Goal: Complete application form

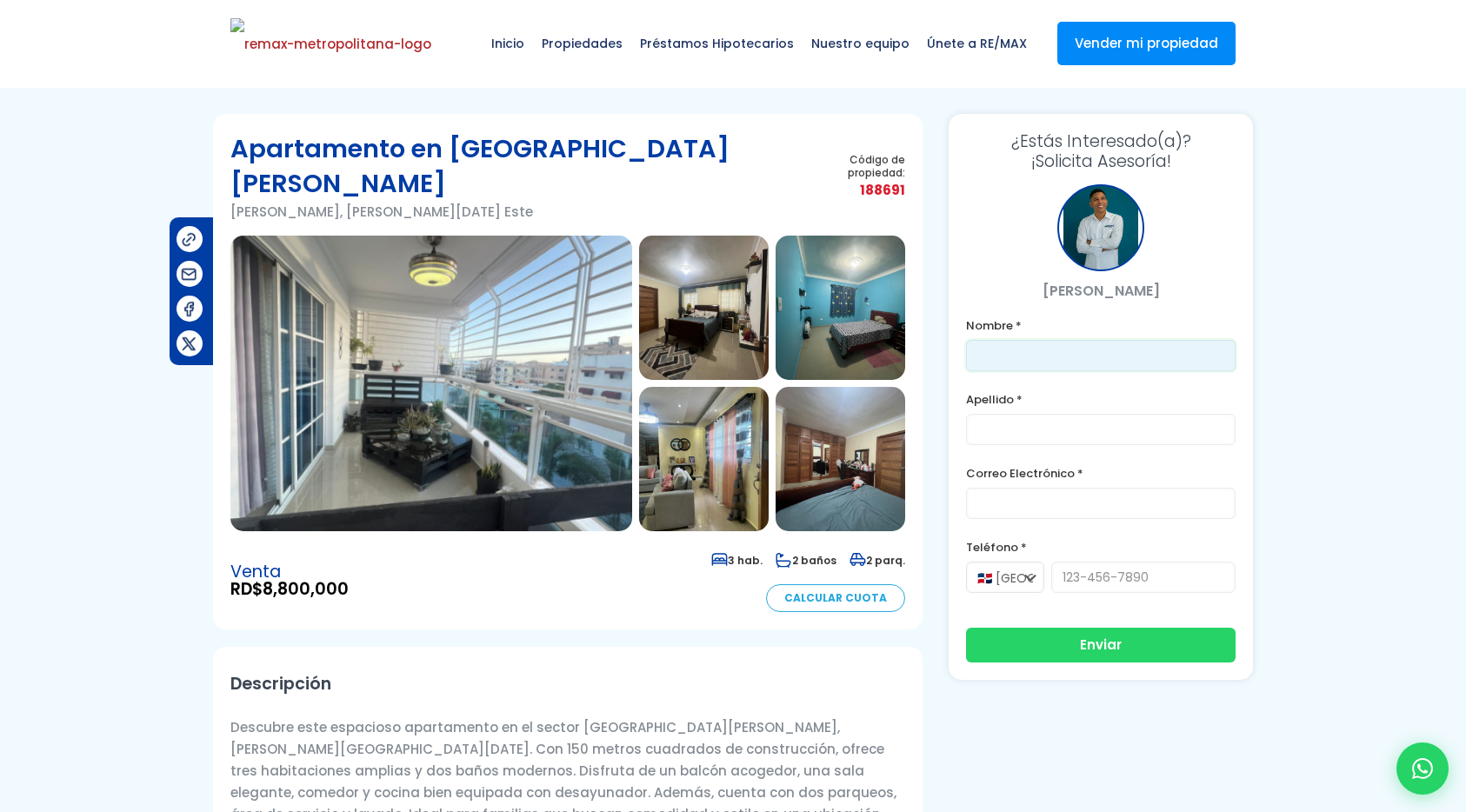
click at [967, 360] on input "text" at bounding box center [1100, 355] width 270 height 32
type input "Franklin"
type input "[PERSON_NAME]"
type input "[PERSON_NAME][EMAIL_ADDRESS][PERSON_NAME][DOMAIN_NAME]"
type input "8296191904"
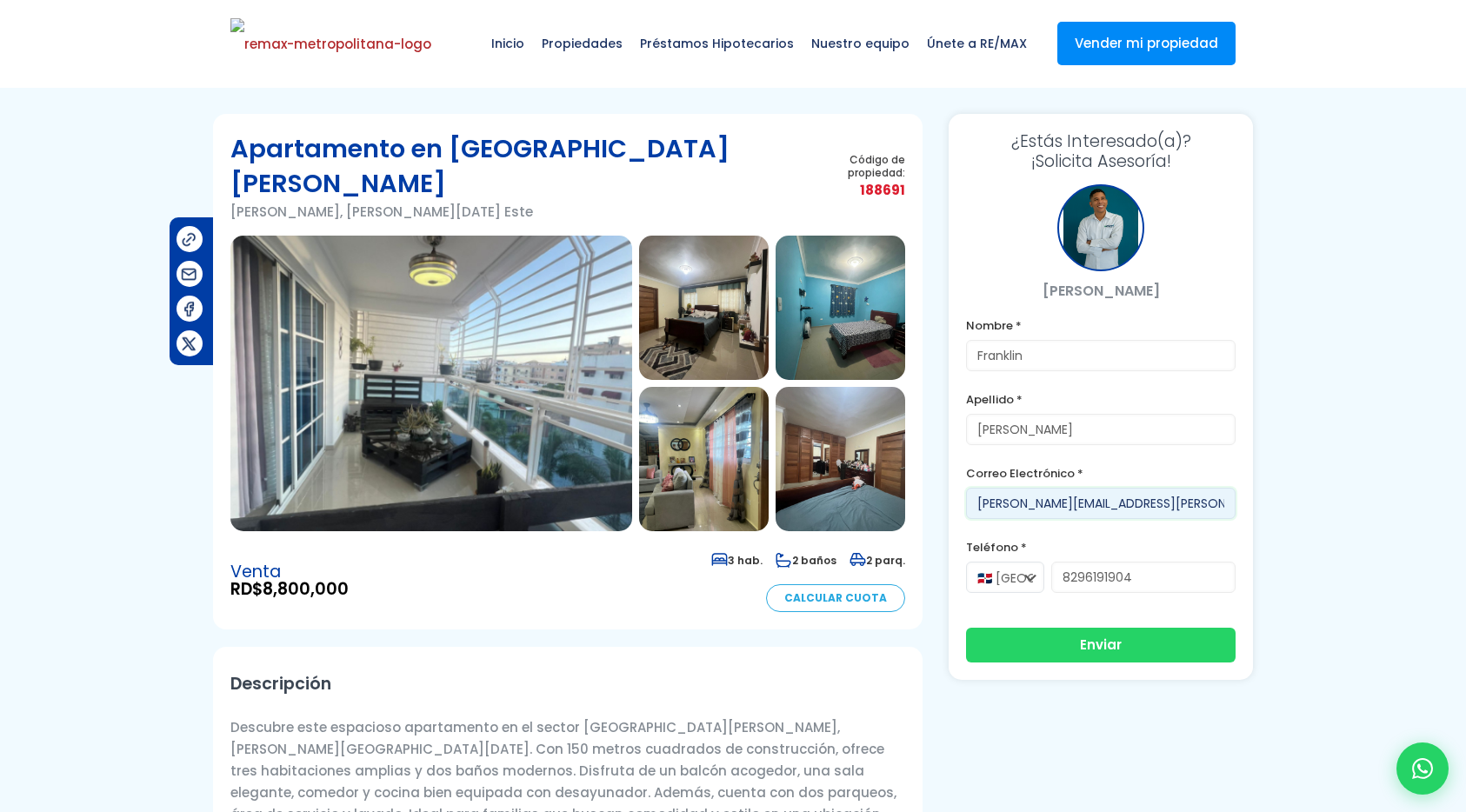
click at [1137, 499] on input "[PERSON_NAME][EMAIL_ADDRESS][PERSON_NAME][DOMAIN_NAME]" at bounding box center [1100, 503] width 270 height 32
type input "[PERSON_NAME][EMAIL_ADDRESS][PERSON_NAME][DOMAIN_NAME]"
click at [1239, 414] on div "¿Estás Interesado(a)? ¡Solicita Asesoría! [PERSON_NAME] Nombre * [PERSON_NAME] …" at bounding box center [1100, 396] width 304 height 565
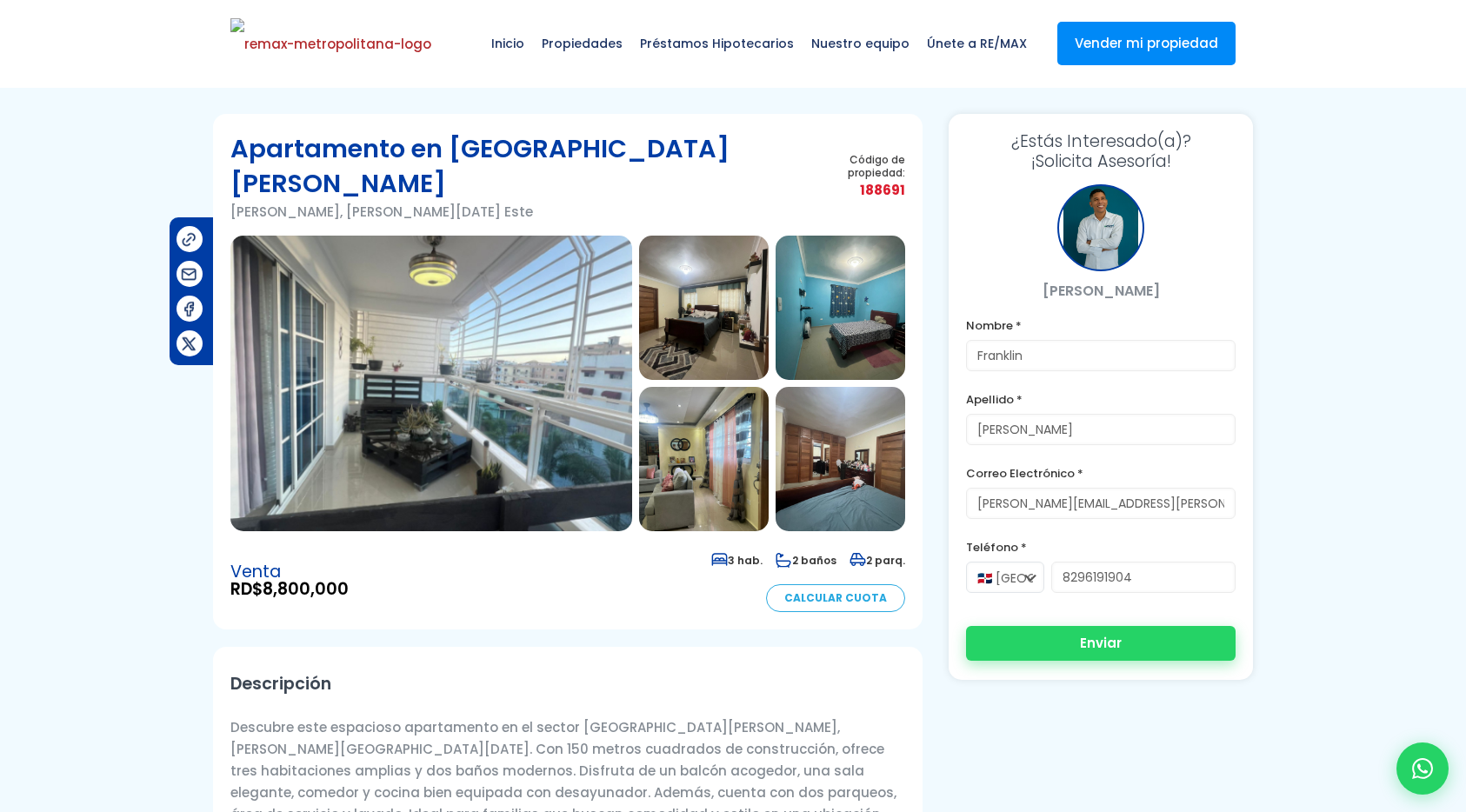
click at [1098, 632] on button "Enviar" at bounding box center [1100, 643] width 270 height 35
